Goal: Find specific page/section: Find specific page/section

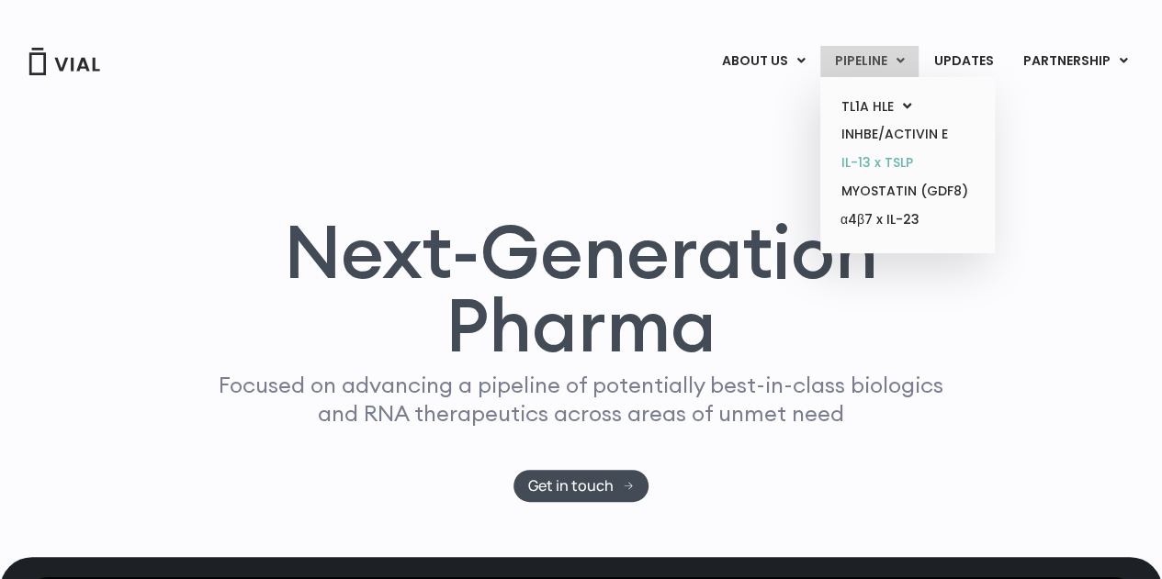
click at [885, 161] on link "IL-13 x TSLP" at bounding box center [906, 163] width 161 height 28
